Goal: Task Accomplishment & Management: Use online tool/utility

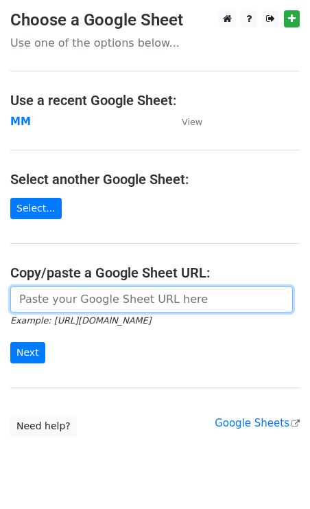
click at [56, 299] on input "url" at bounding box center [151, 299] width 283 height 26
paste input "https://docs.google.com/spreadsheets/d/1Vyybt2zxZXEC9p30mXaOY0jg6b8REH2HjZR7Ezc…"
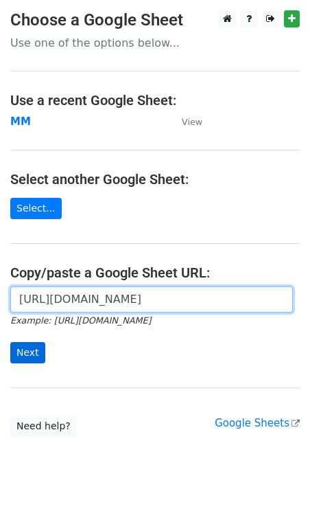
type input "https://docs.google.com/spreadsheets/d/1Vyybt2zxZXEC9p30mXaOY0jg6b8REH2HjZR7Ezc…"
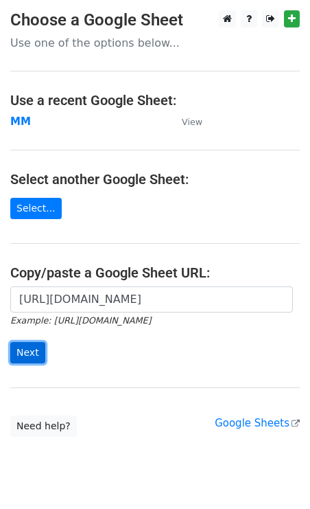
click at [27, 354] on input "Next" at bounding box center [27, 352] width 35 height 21
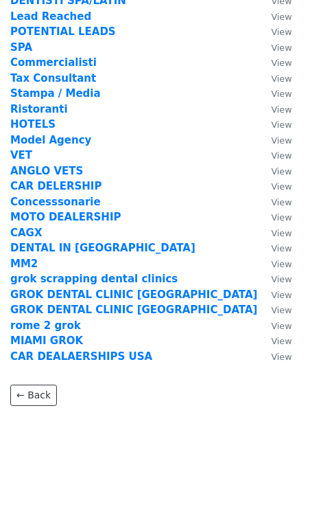
scroll to position [93, 0]
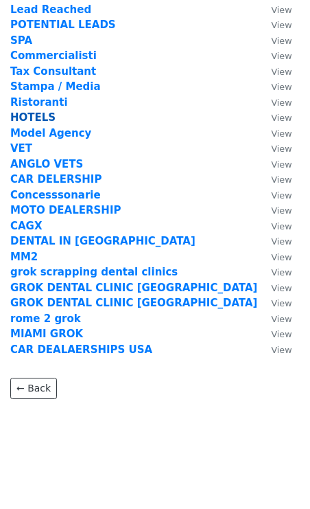
click at [27, 117] on strong "HOTELS" at bounding box center [32, 117] width 45 height 12
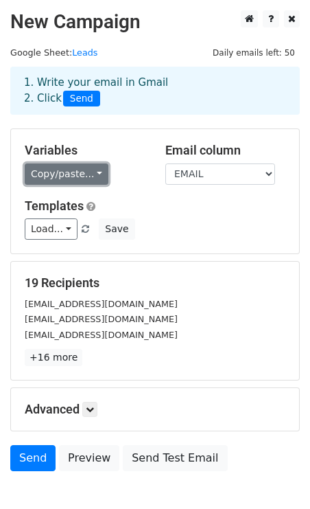
click at [86, 168] on link "Copy/paste..." at bounding box center [67, 173] width 84 height 21
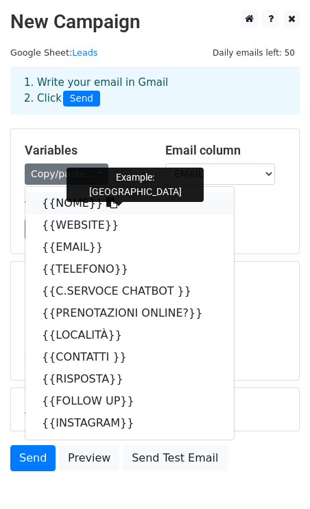
click at [159, 203] on link "{{NOME}}" at bounding box center [129, 203] width 209 height 22
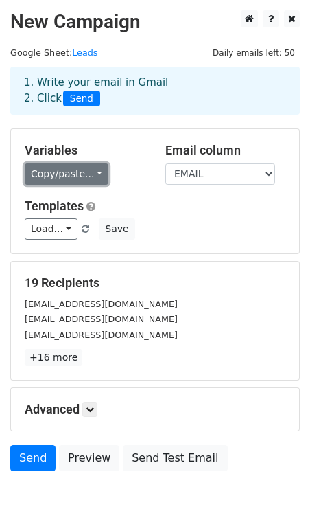
click at [40, 176] on link "Copy/paste..." at bounding box center [67, 173] width 84 height 21
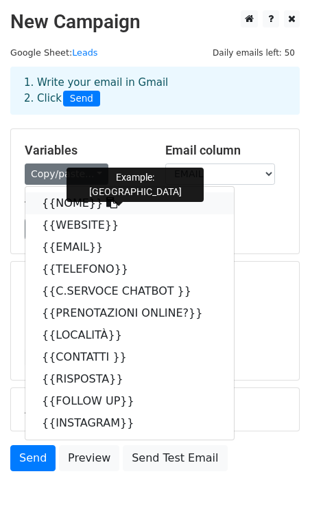
click at [66, 202] on link "{{NOME}}" at bounding box center [129, 203] width 209 height 22
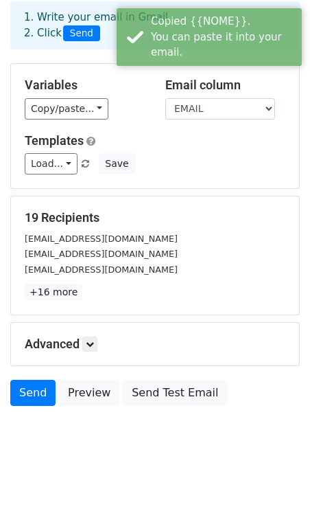
scroll to position [66, 0]
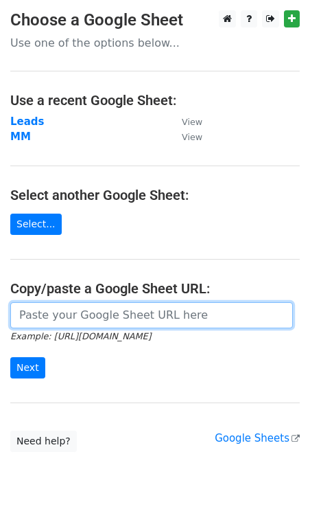
click at [76, 307] on input "url" at bounding box center [151, 315] width 283 height 26
paste input "https://docs.google.com/spreadsheets/d/1Vyybt2zxZXEC9p30mXaOY0jg6b8REH2HjZR7Ezc…"
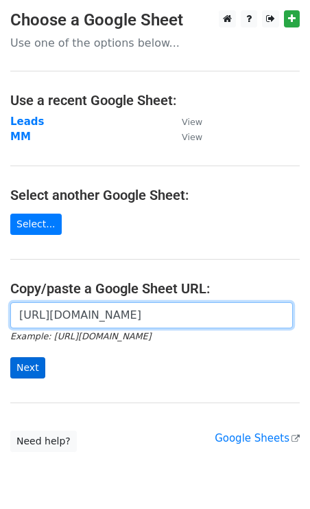
type input "https://docs.google.com/spreadsheets/d/1Vyybt2zxZXEC9p30mXaOY0jg6b8REH2HjZR7Ezc…"
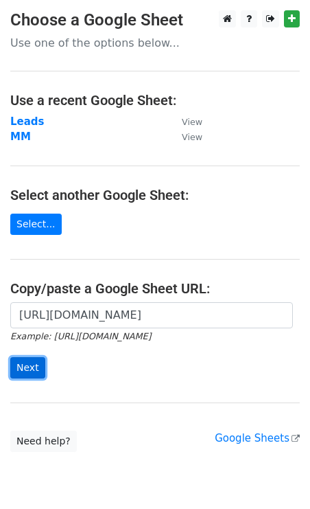
click at [30, 360] on input "Next" at bounding box center [27, 367] width 35 height 21
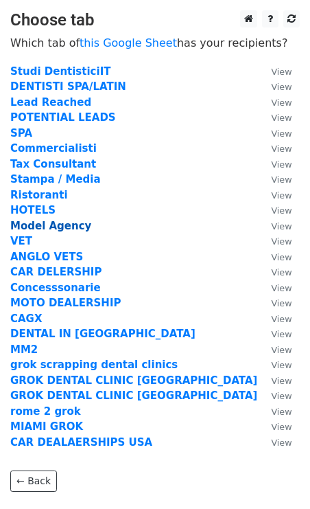
click at [47, 229] on strong "Model Agency" at bounding box center [50, 226] width 81 height 12
